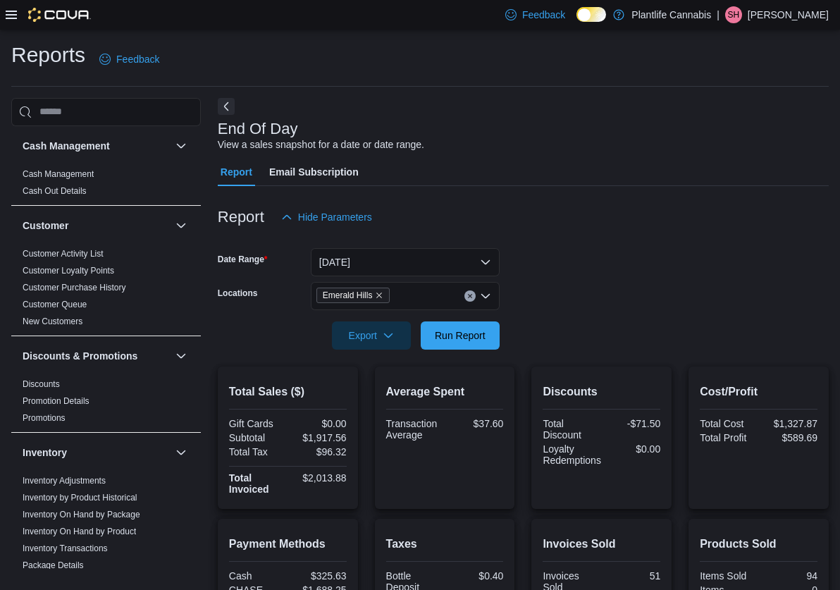
scroll to position [238, 0]
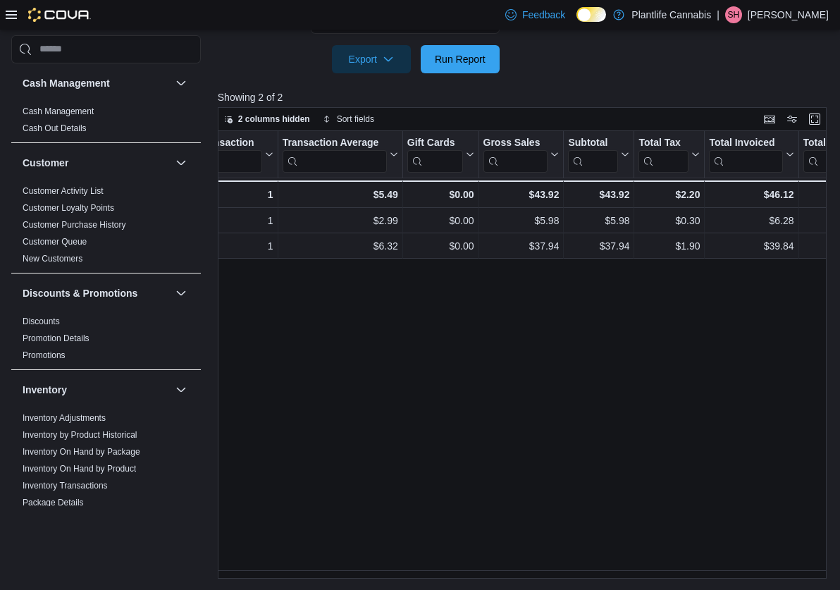
scroll to position [0, 647]
